Goal: Task Accomplishment & Management: Manage account settings

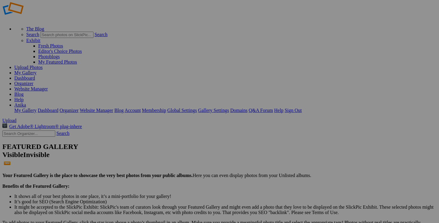
scroll to position [12, 0]
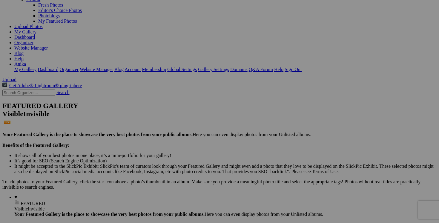
scroll to position [45, 0]
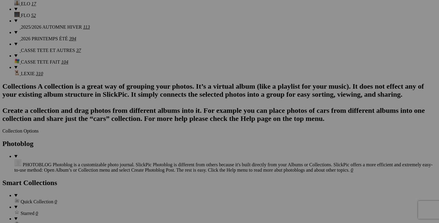
scroll to position [670, 0]
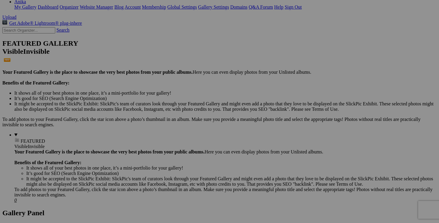
scroll to position [0, 0]
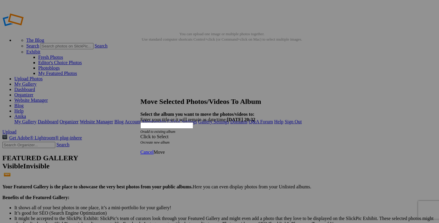
click at [141, 134] on span at bounding box center [141, 136] width 0 height 5
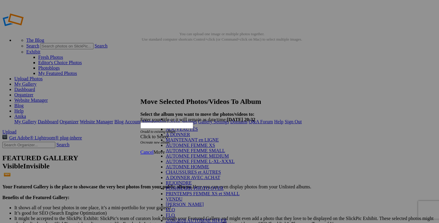
scroll to position [69, 0]
click at [179, 197] on link "VENDU" at bounding box center [174, 199] width 17 height 5
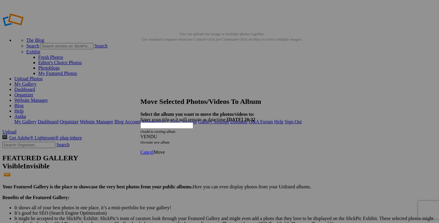
click at [165, 150] on span "Move" at bounding box center [159, 152] width 11 height 5
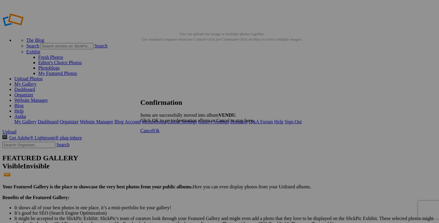
click at [154, 133] on span "Cancel" at bounding box center [147, 130] width 13 height 5
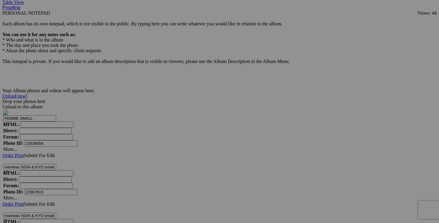
scroll to position [1920, 0]
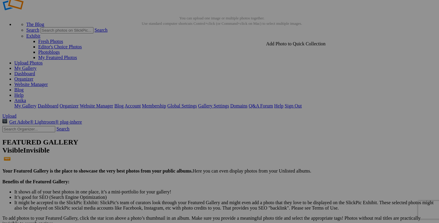
scroll to position [0, 0]
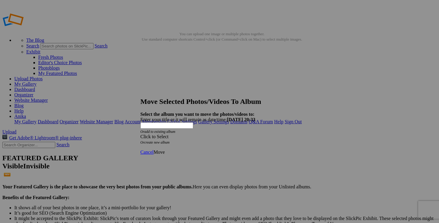
click at [141, 134] on span at bounding box center [141, 136] width 0 height 5
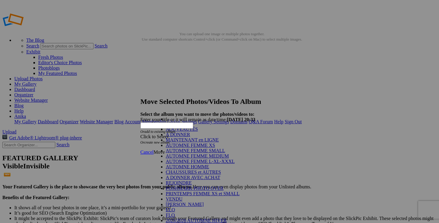
scroll to position [81, 0]
click at [183, 197] on link "VENDU" at bounding box center [174, 199] width 17 height 5
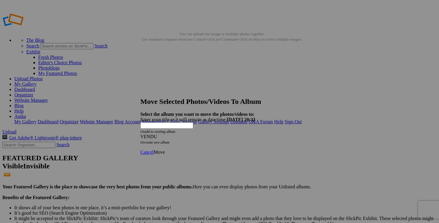
click at [165, 150] on span "Move" at bounding box center [159, 152] width 11 height 5
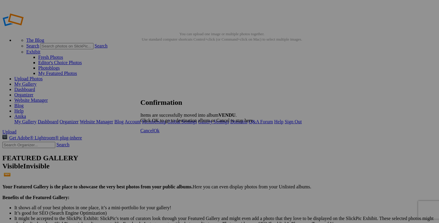
click at [154, 133] on span "Cancel" at bounding box center [147, 130] width 13 height 5
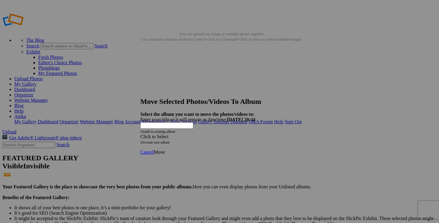
click at [141, 134] on span at bounding box center [141, 136] width 0 height 5
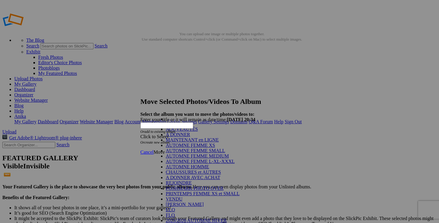
scroll to position [92, 0]
click at [183, 197] on link "VENDU" at bounding box center [174, 199] width 17 height 5
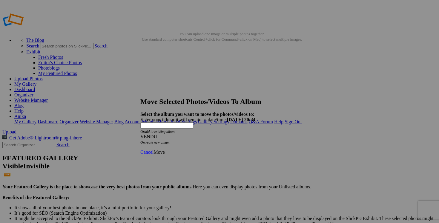
click at [165, 150] on span "Move" at bounding box center [159, 152] width 11 height 5
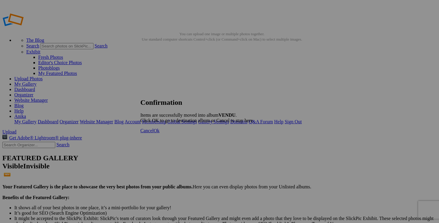
click at [154, 133] on span "Cancel" at bounding box center [147, 130] width 13 height 5
